Goal: Check status: Check status

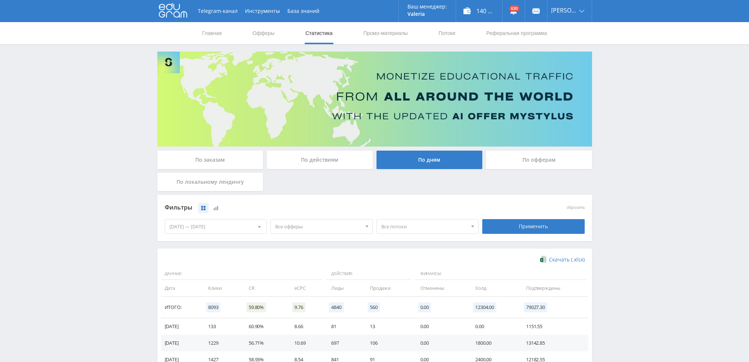
scroll to position [111, 0]
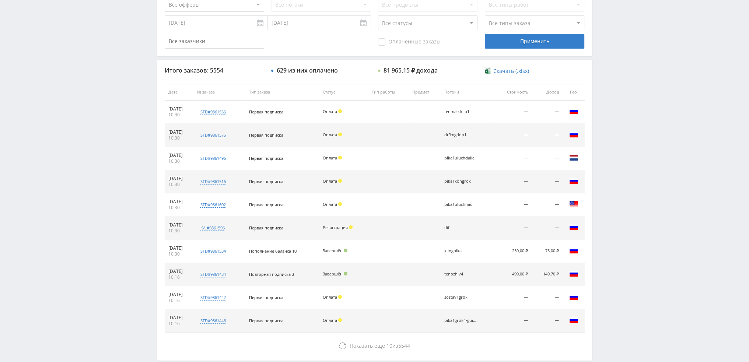
scroll to position [221, 0]
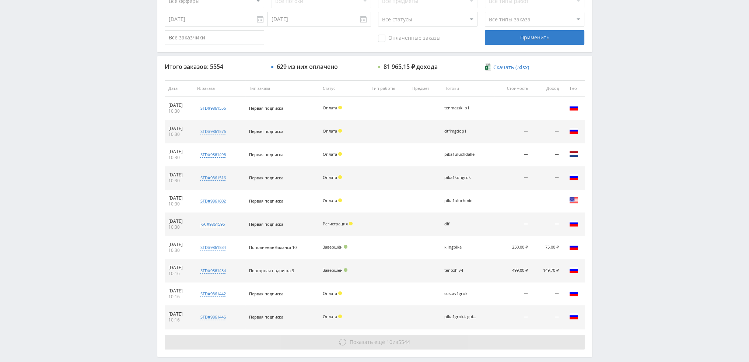
click at [423, 341] on button "Показать ещё 10 из 5544" at bounding box center [375, 342] width 420 height 15
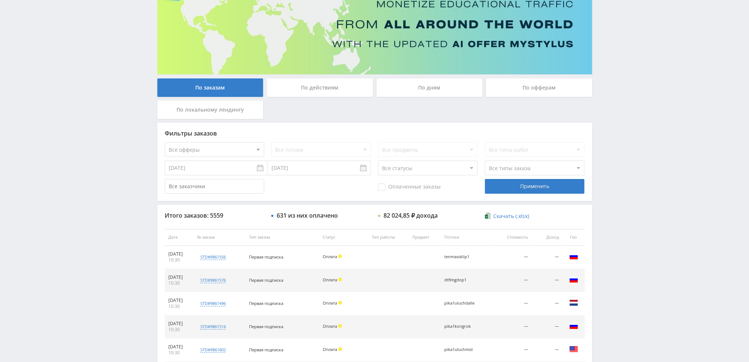
scroll to position [62, 0]
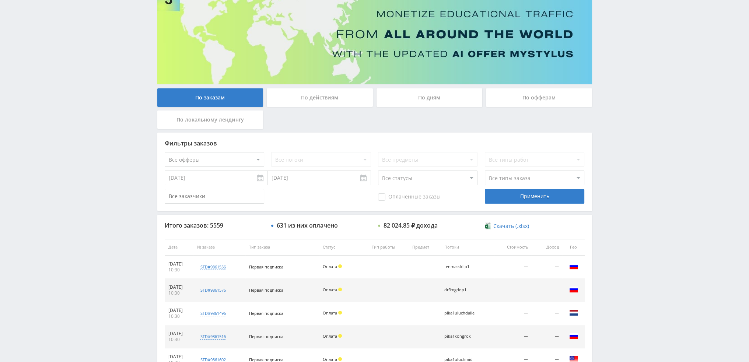
click at [425, 95] on div "По дням" at bounding box center [429, 97] width 106 height 18
click at [0, 0] on input "По дням" at bounding box center [0, 0] width 0 height 0
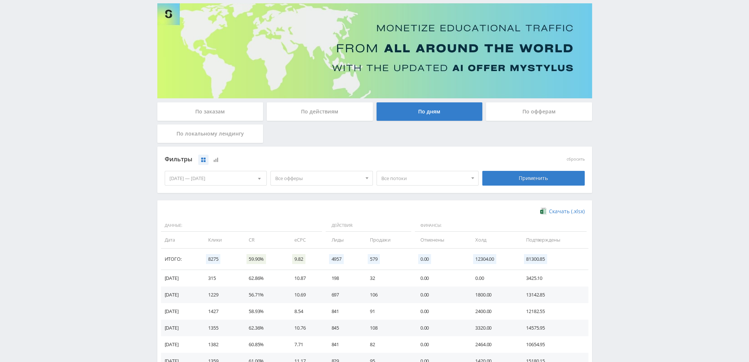
scroll to position [111, 0]
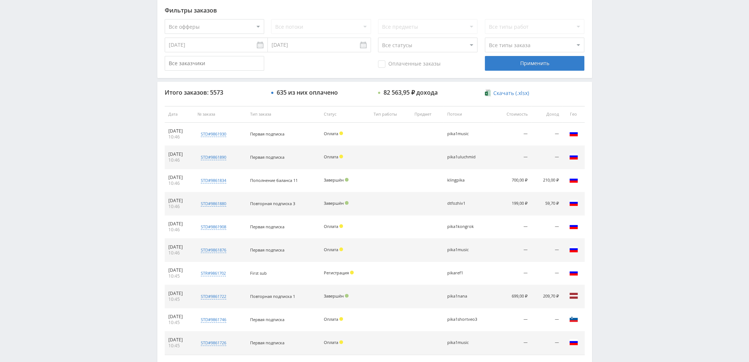
scroll to position [221, 0]
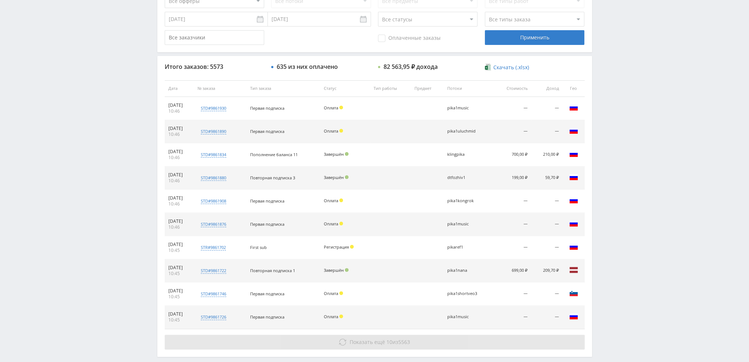
click at [348, 343] on button "Показать ещё 10 из 5563" at bounding box center [375, 342] width 420 height 15
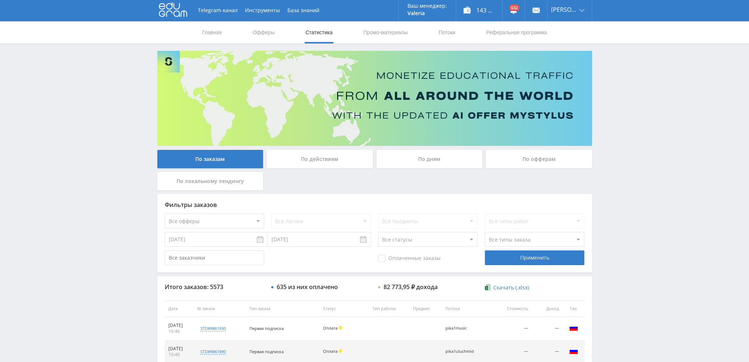
scroll to position [0, 0]
